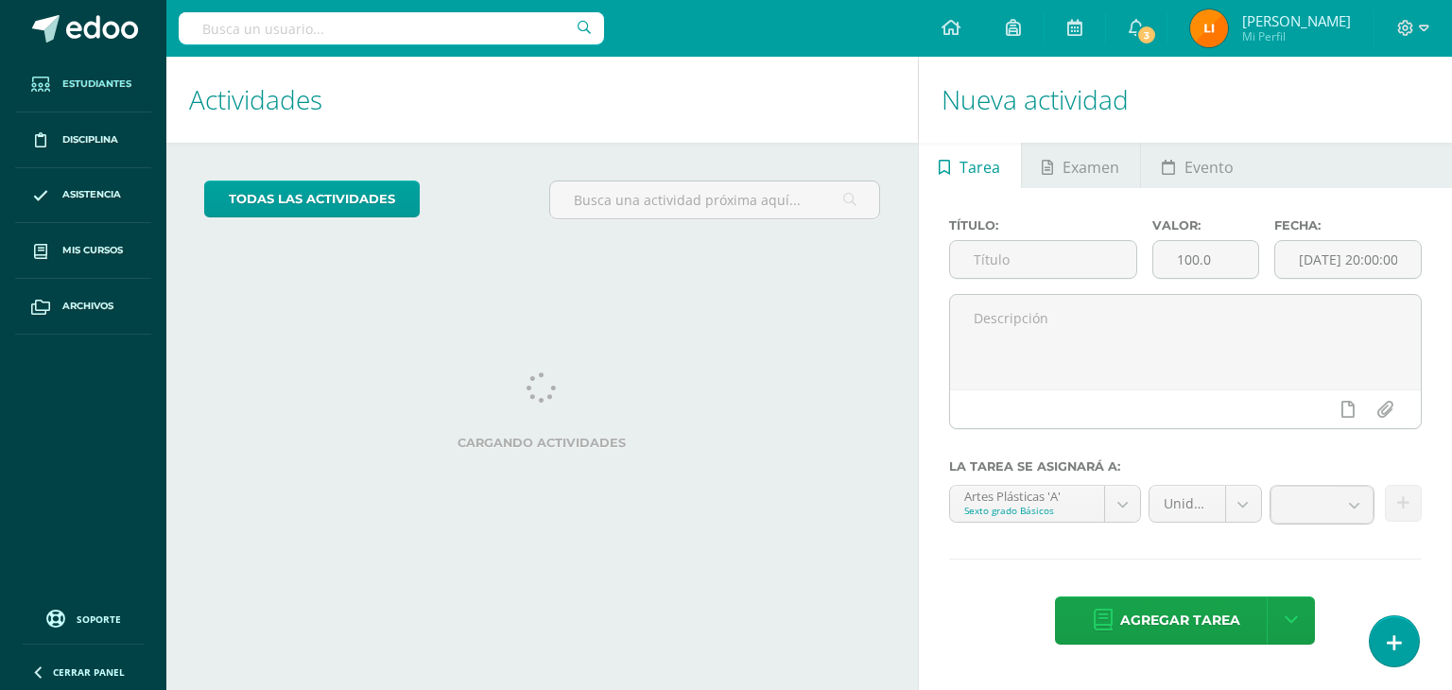
click at [129, 83] on span "Estudiantes" at bounding box center [96, 84] width 69 height 15
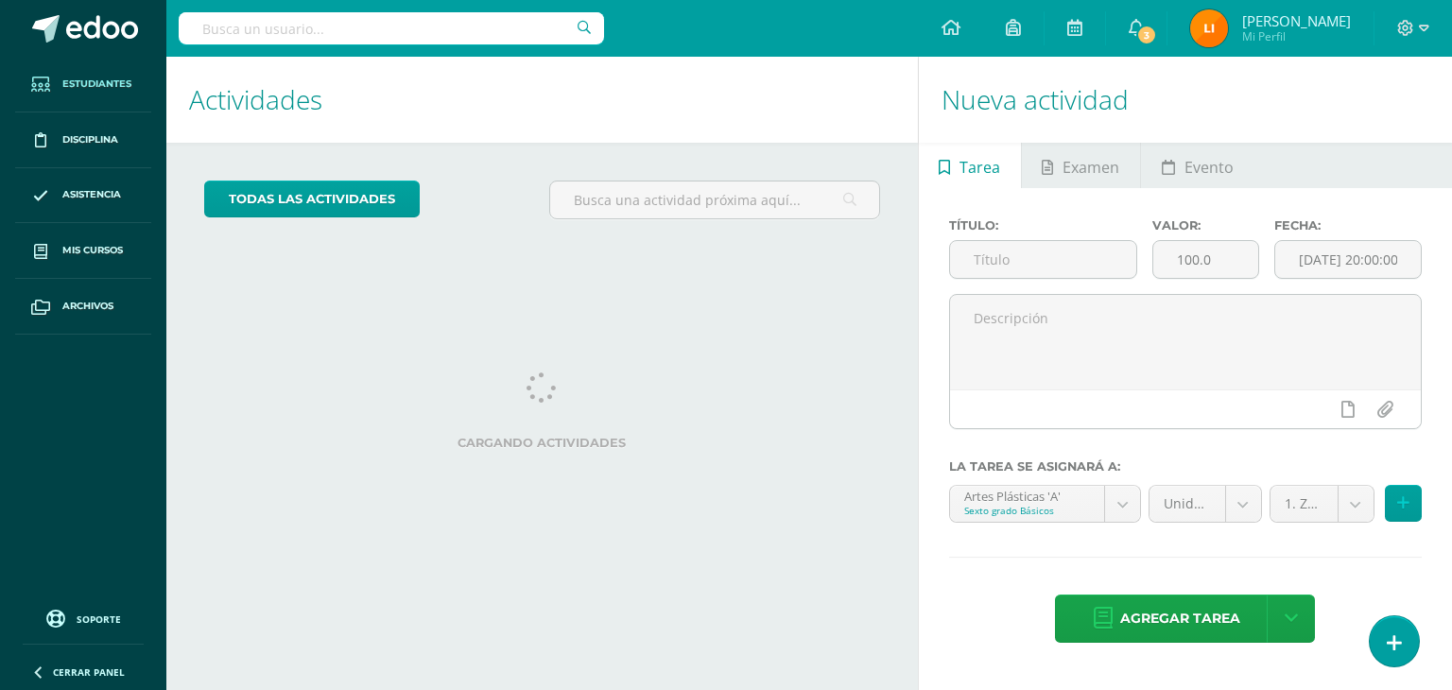
click at [129, 83] on span "Estudiantes" at bounding box center [96, 84] width 69 height 15
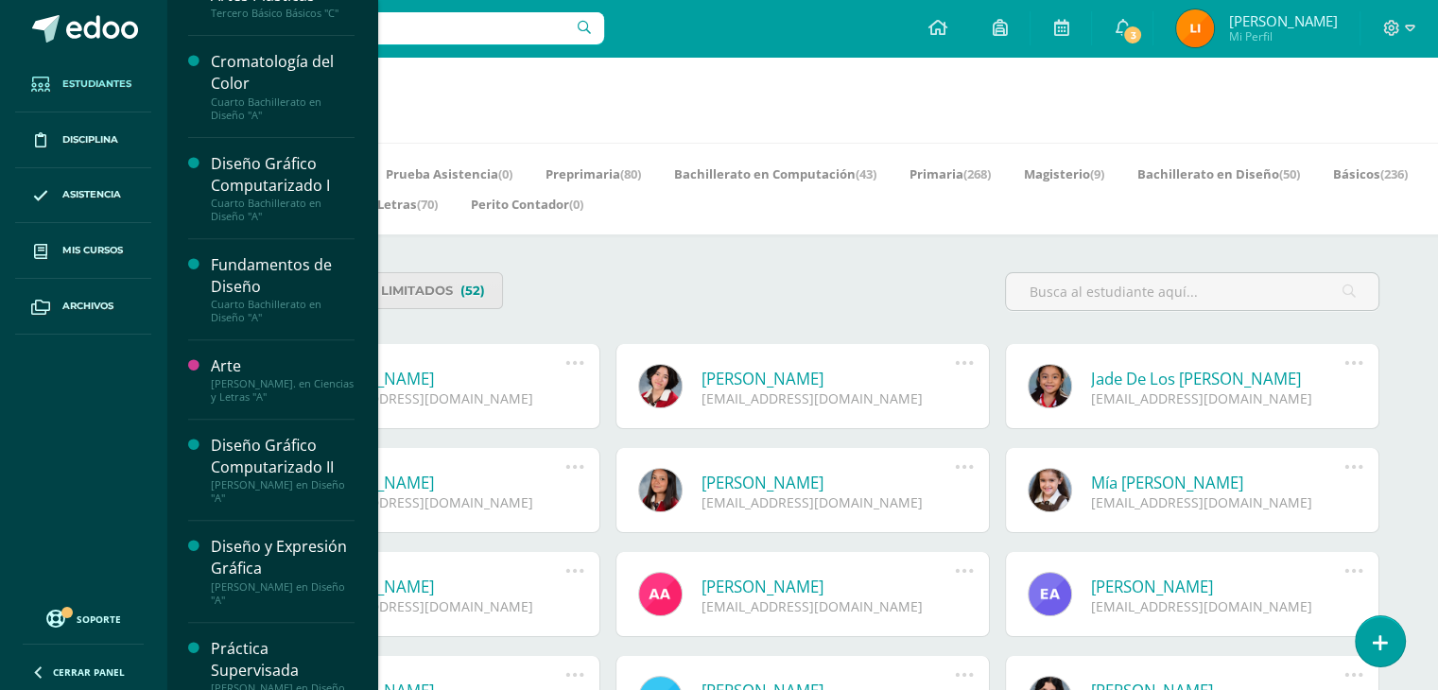
scroll to position [763, 0]
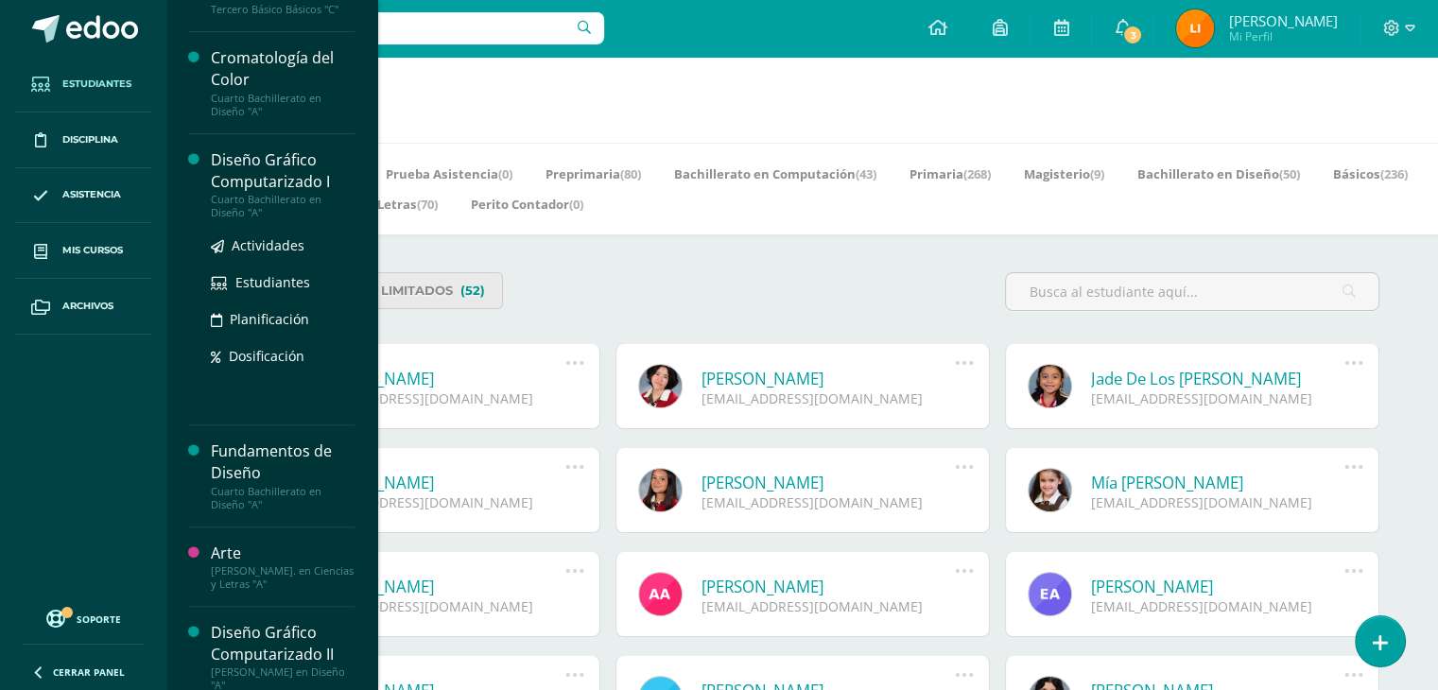
click at [305, 175] on div "Diseño Gráfico Computarizado I" at bounding box center [283, 170] width 144 height 43
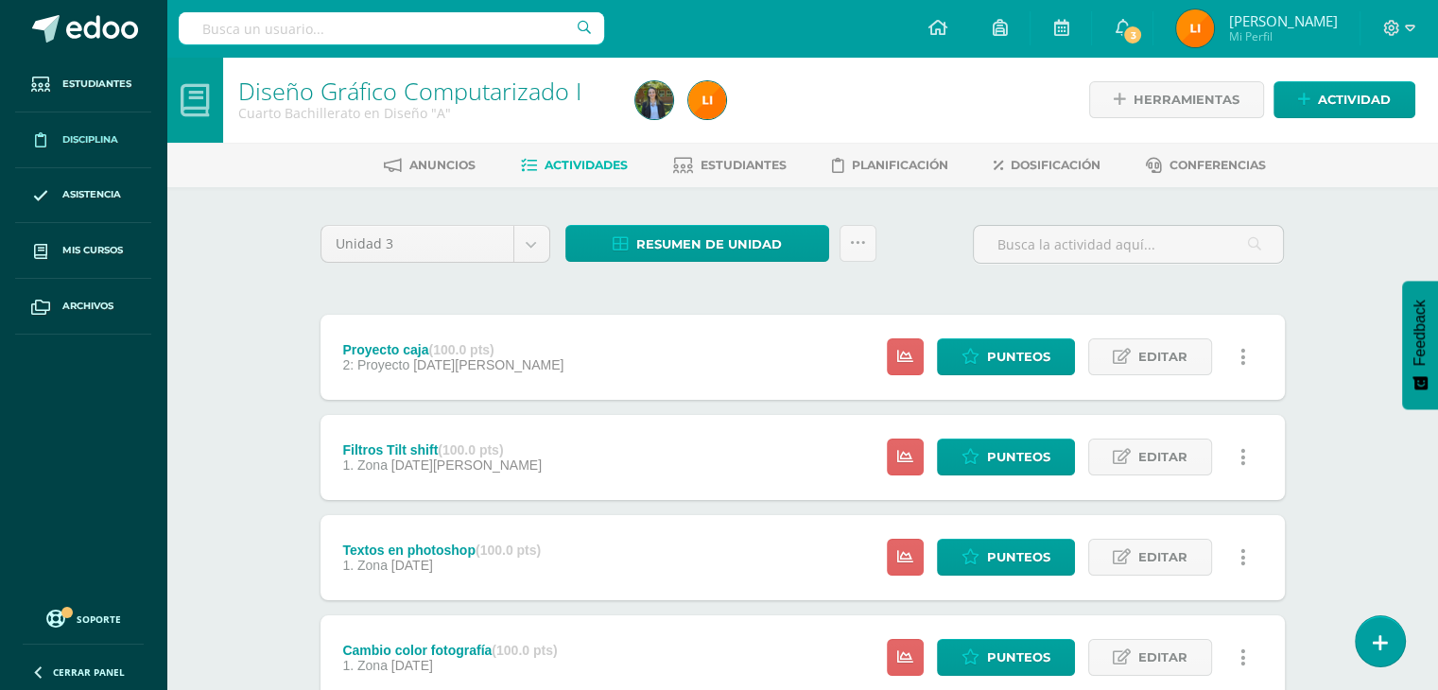
click at [103, 137] on span "Disciplina" at bounding box center [90, 139] width 56 height 15
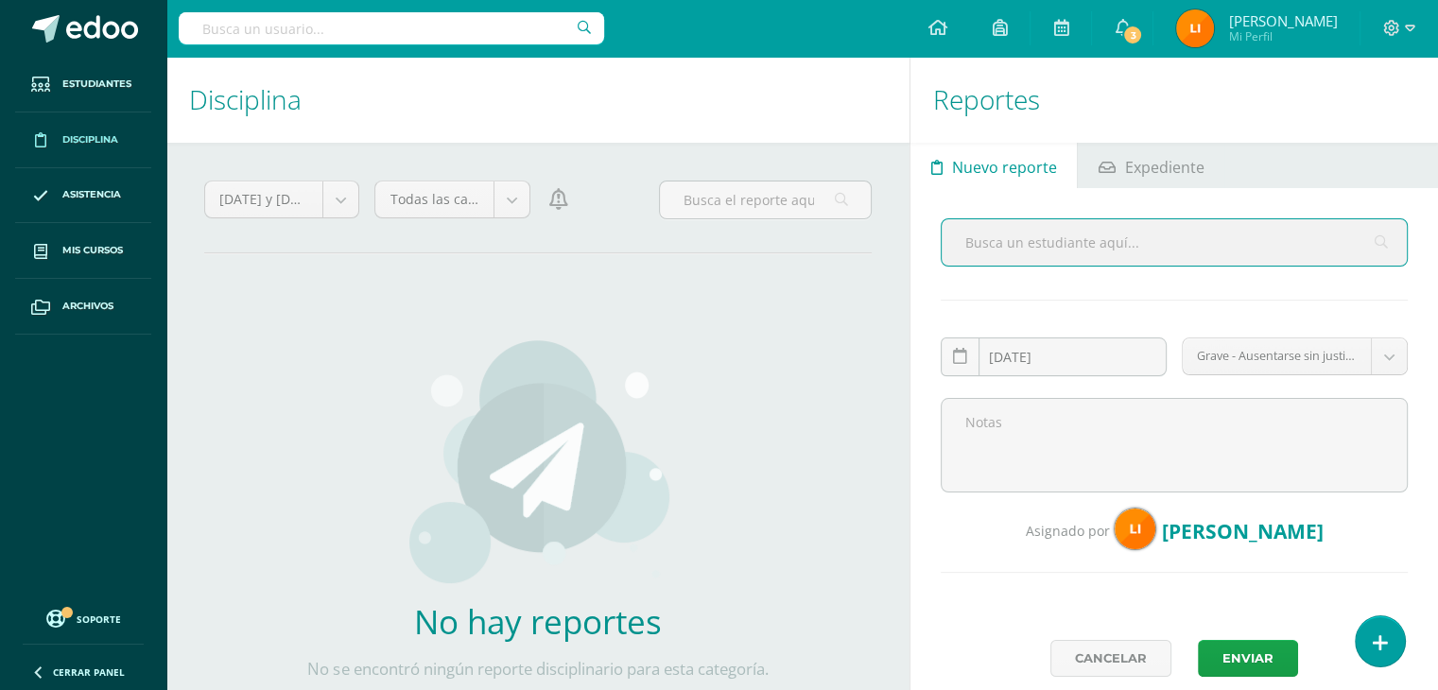
click at [95, 143] on span "Disciplina" at bounding box center [90, 139] width 56 height 15
click at [1130, 29] on icon at bounding box center [1121, 27] width 15 height 17
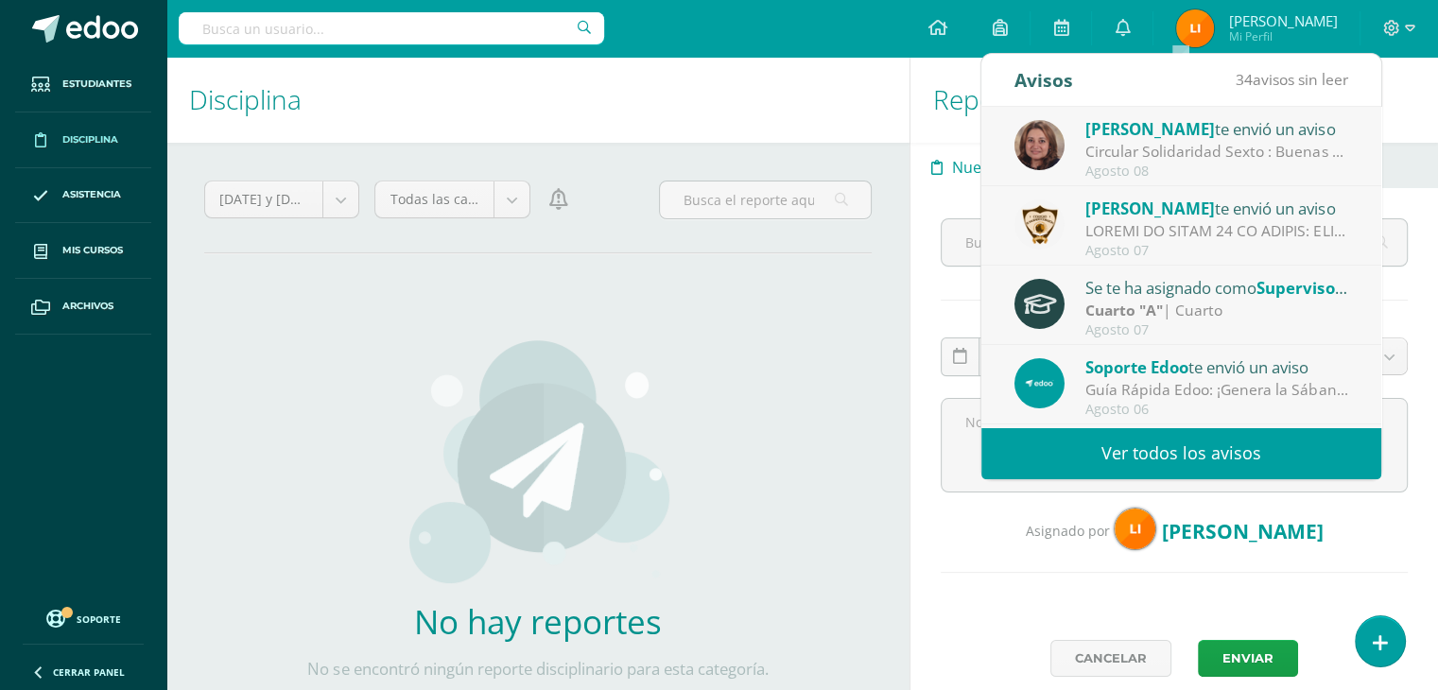
click at [1259, 145] on div "Circular Solidaridad Sexto : Buenas tardes estimados padres de familia, con muc…" at bounding box center [1216, 152] width 263 height 22
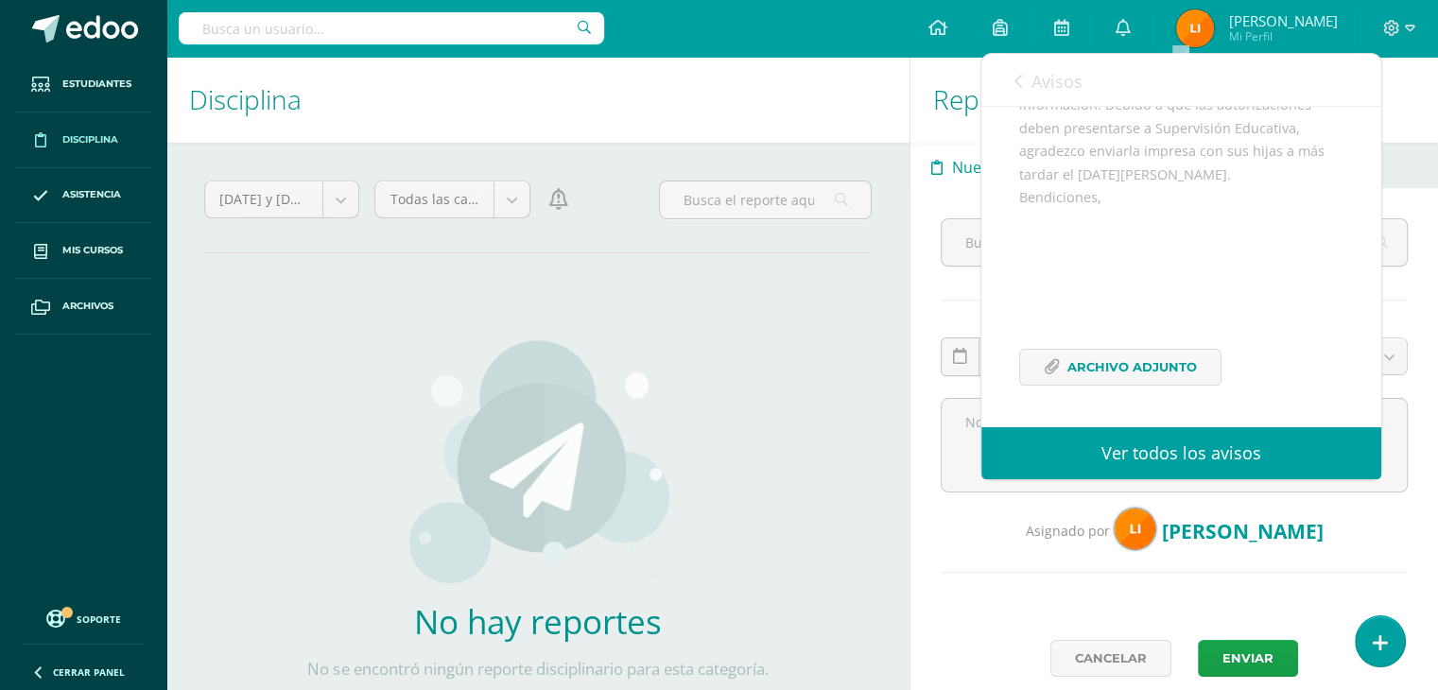
scroll to position [275, 0]
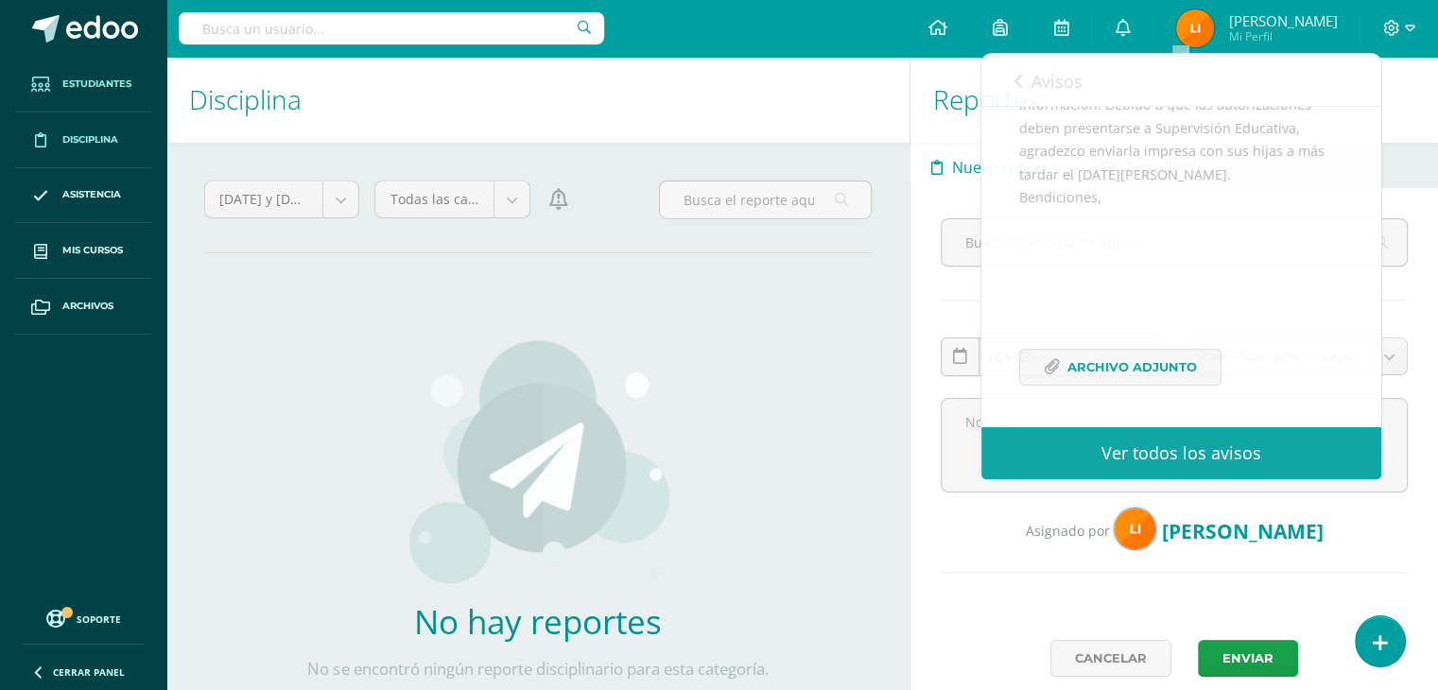
click at [106, 80] on span "Estudiantes" at bounding box center [96, 84] width 69 height 15
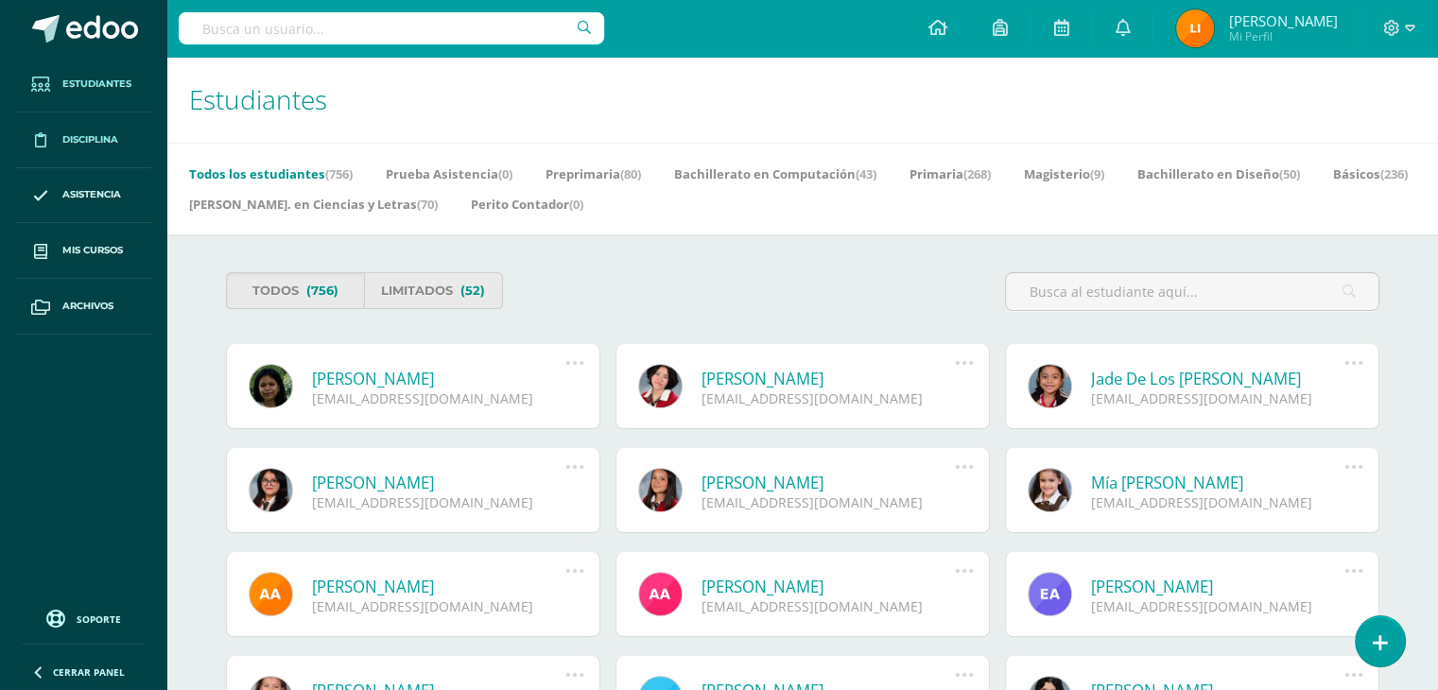
click at [113, 132] on span "Disciplina" at bounding box center [90, 139] width 56 height 15
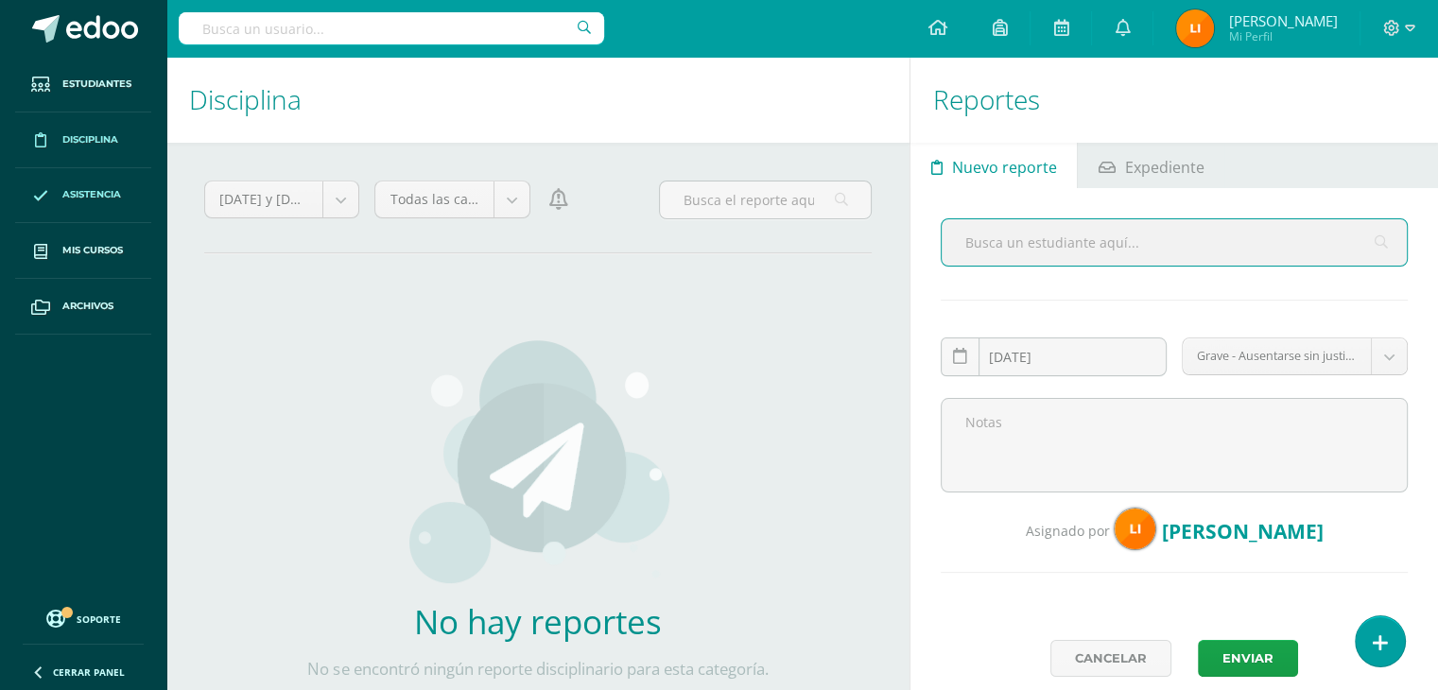
click at [107, 188] on span "Asistencia" at bounding box center [91, 194] width 59 height 15
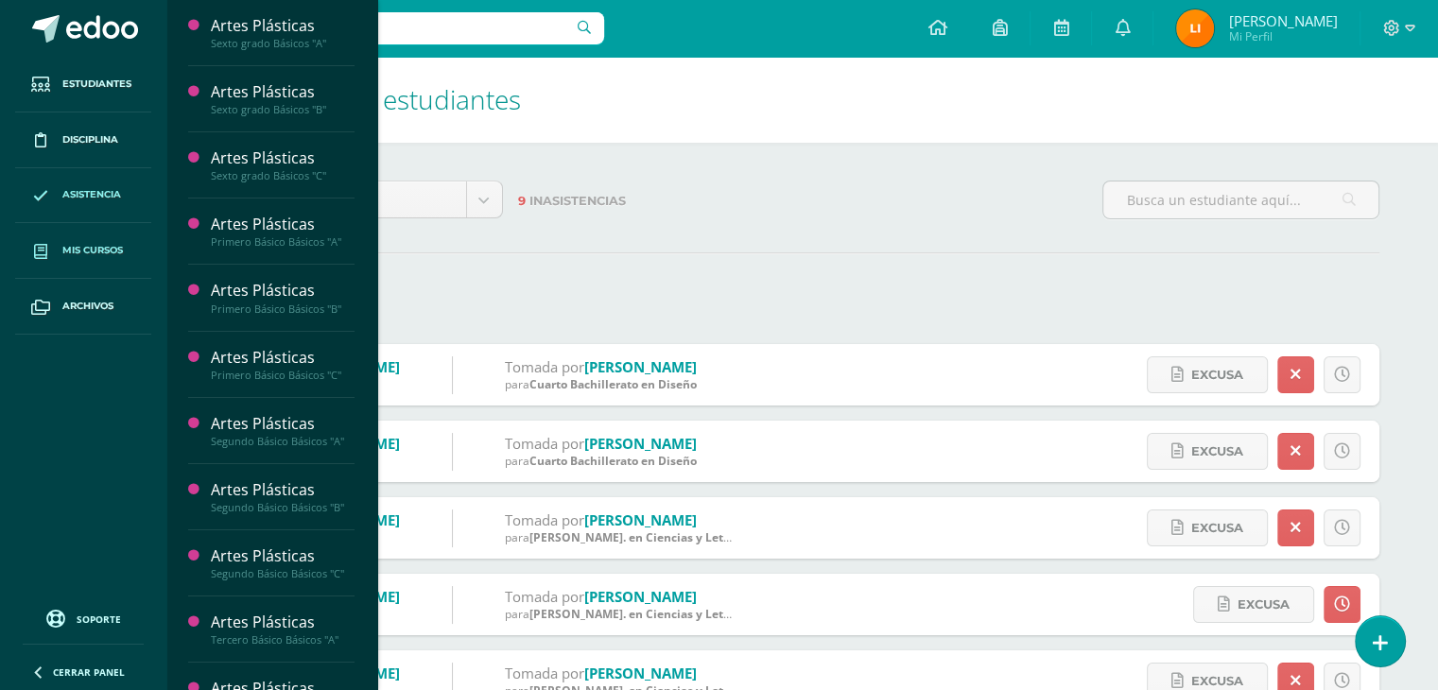
click at [98, 241] on link "Mis cursos" at bounding box center [83, 251] width 136 height 56
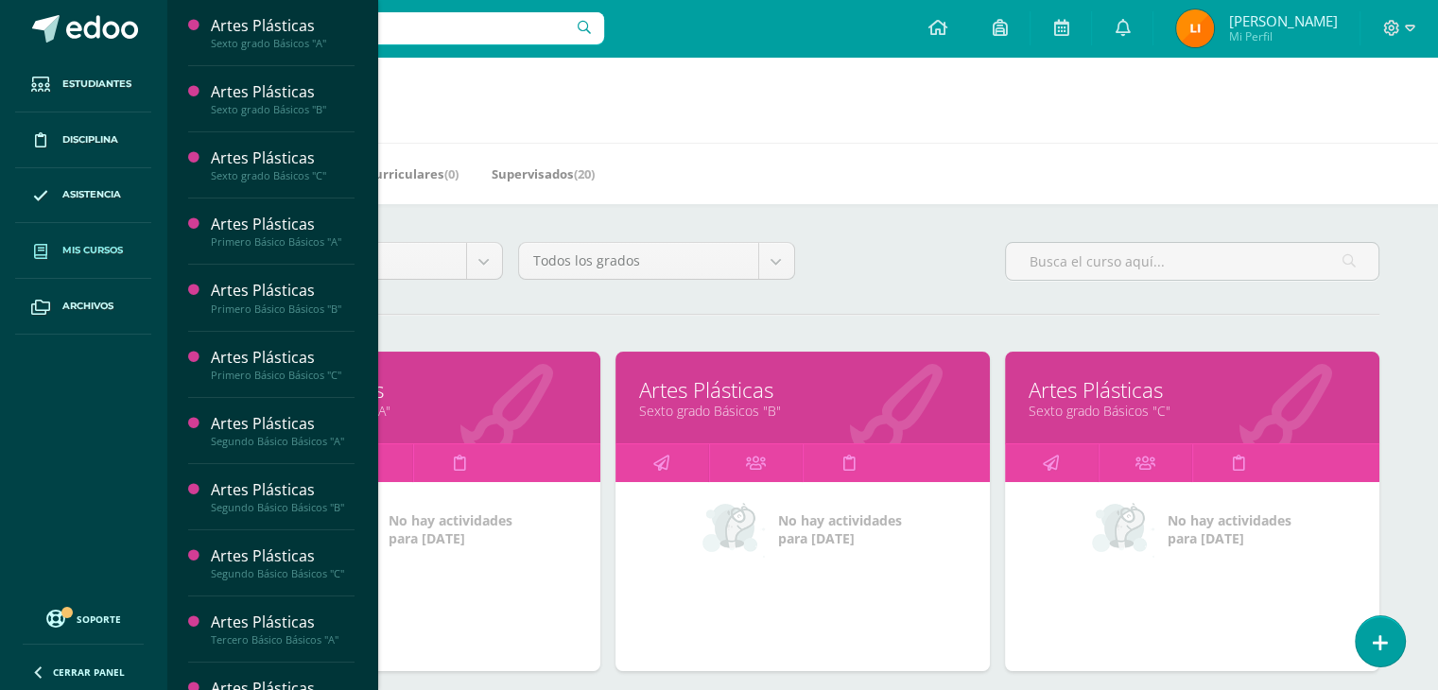
click at [373, 281] on div "Todos los niveles Todos los niveles Prueba Asistencia Preprimaria Bachillerato …" at bounding box center [364, 269] width 292 height 54
click at [370, 281] on div "Todos los niveles Todos los niveles Prueba Asistencia Preprimaria Bachillerato …" at bounding box center [364, 269] width 292 height 54
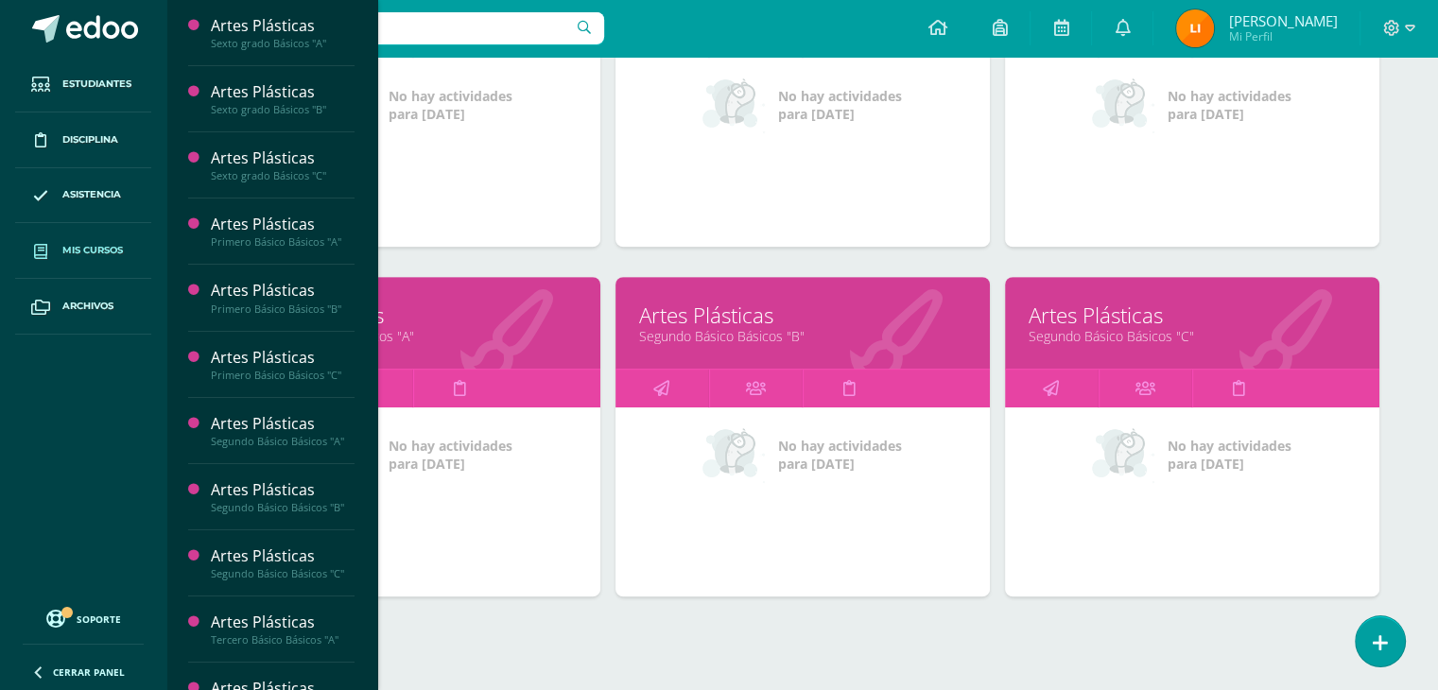
scroll to position [828, 0]
